Goal: Transaction & Acquisition: Purchase product/service

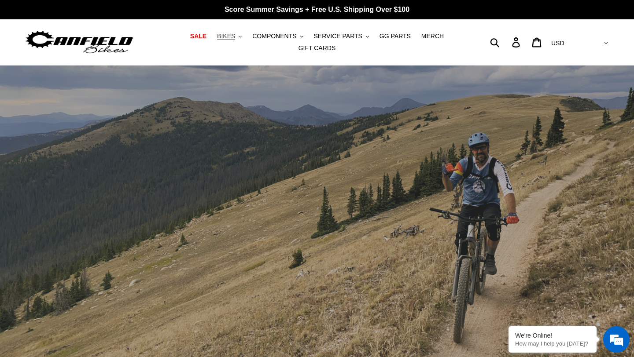
click at [239, 36] on button "BIKES .cls-1{fill:#231f20}" at bounding box center [229, 36] width 33 height 12
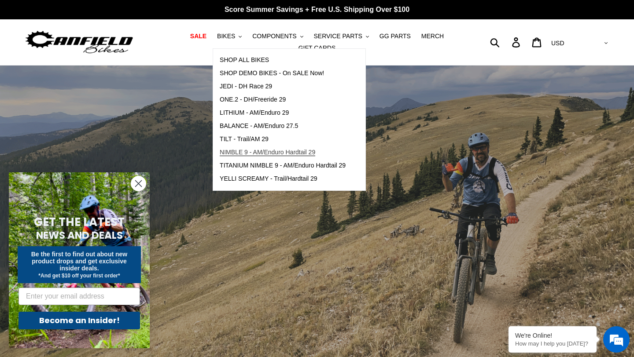
click at [269, 156] on span "NIMBLE 9 - AM/Enduro Hardtail 29" at bounding box center [268, 152] width 96 height 7
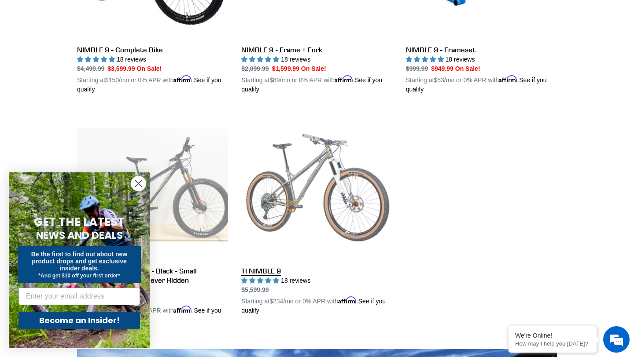
scroll to position [384, 0]
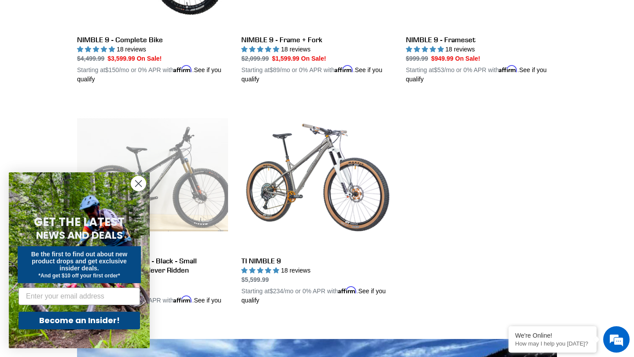
click at [137, 183] on circle "Close dialog" at bounding box center [138, 183] width 15 height 15
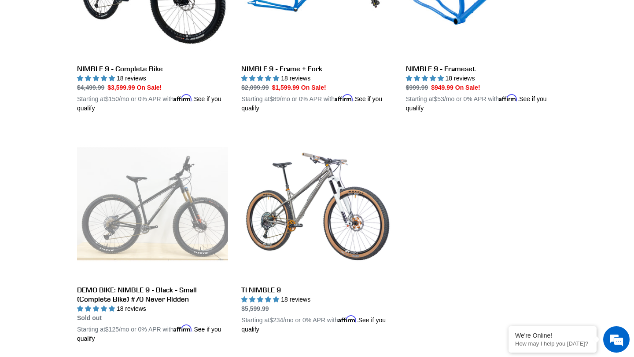
scroll to position [332, 0]
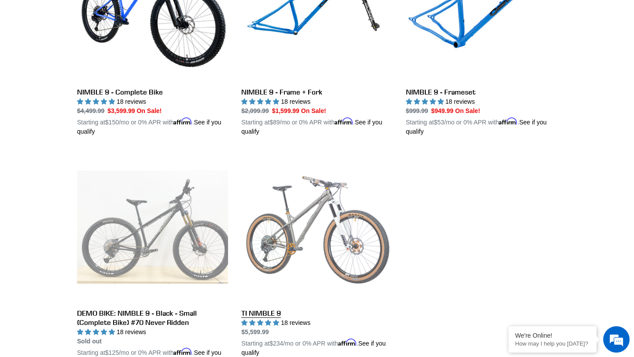
click at [263, 312] on link "TI NIMBLE 9" at bounding box center [316, 255] width 151 height 206
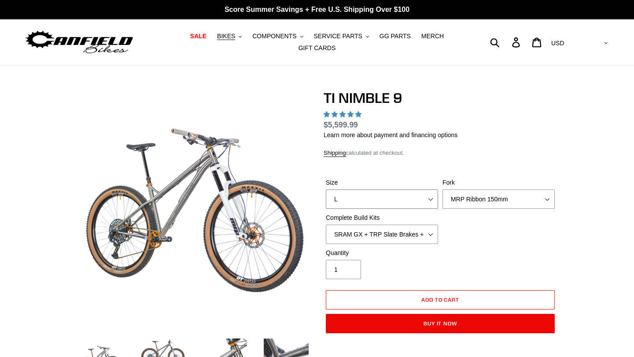
click at [431, 190] on select "S M L XL / XXL (Specify at checkout)" at bounding box center [382, 199] width 112 height 19
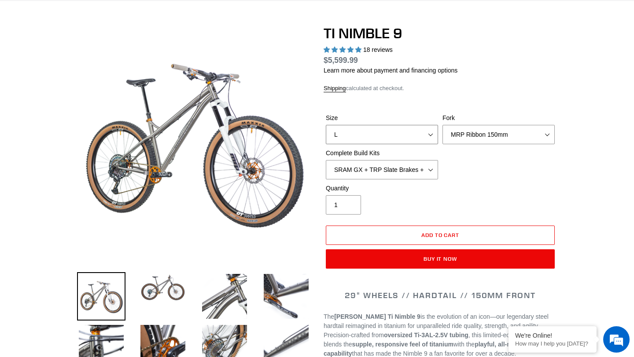
scroll to position [65, 0]
select select "highest-rating"
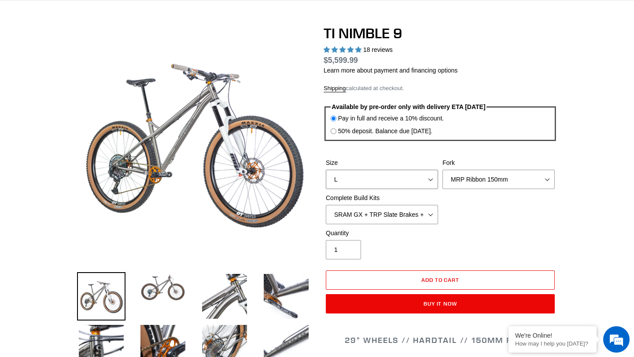
scroll to position [0, 0]
select select "M"
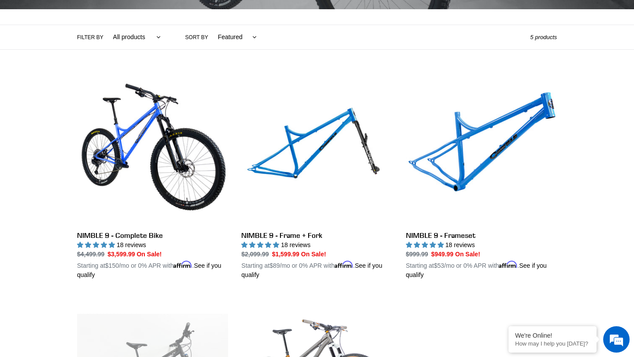
scroll to position [196, 0]
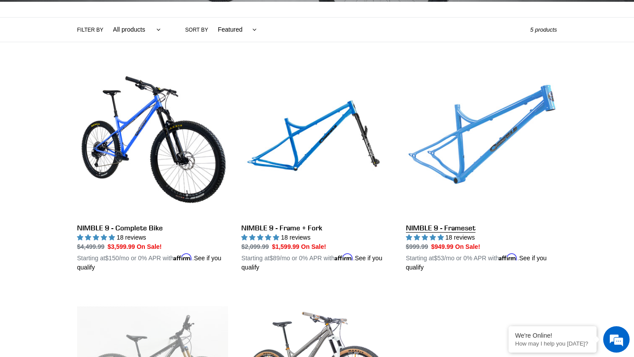
click at [427, 232] on link "NIMBLE 9 - Frameset" at bounding box center [481, 169] width 151 height 206
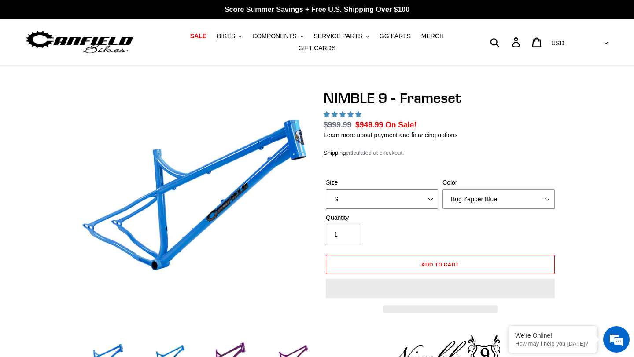
click at [431, 190] on select "S M L XL" at bounding box center [382, 199] width 112 height 19
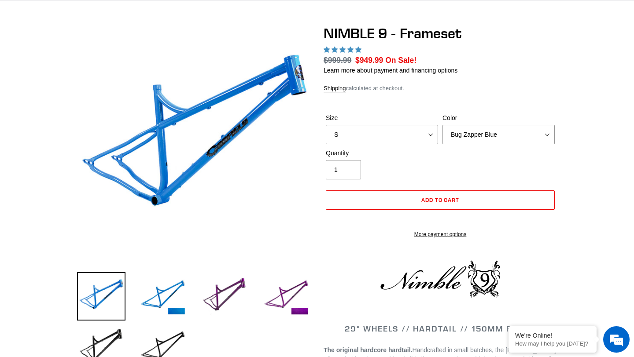
scroll to position [65, 0]
select select "M"
select select "highest-rating"
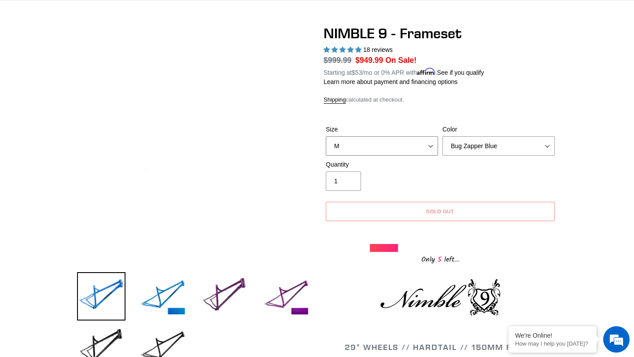
scroll to position [0, 0]
